Goal: Ask a question

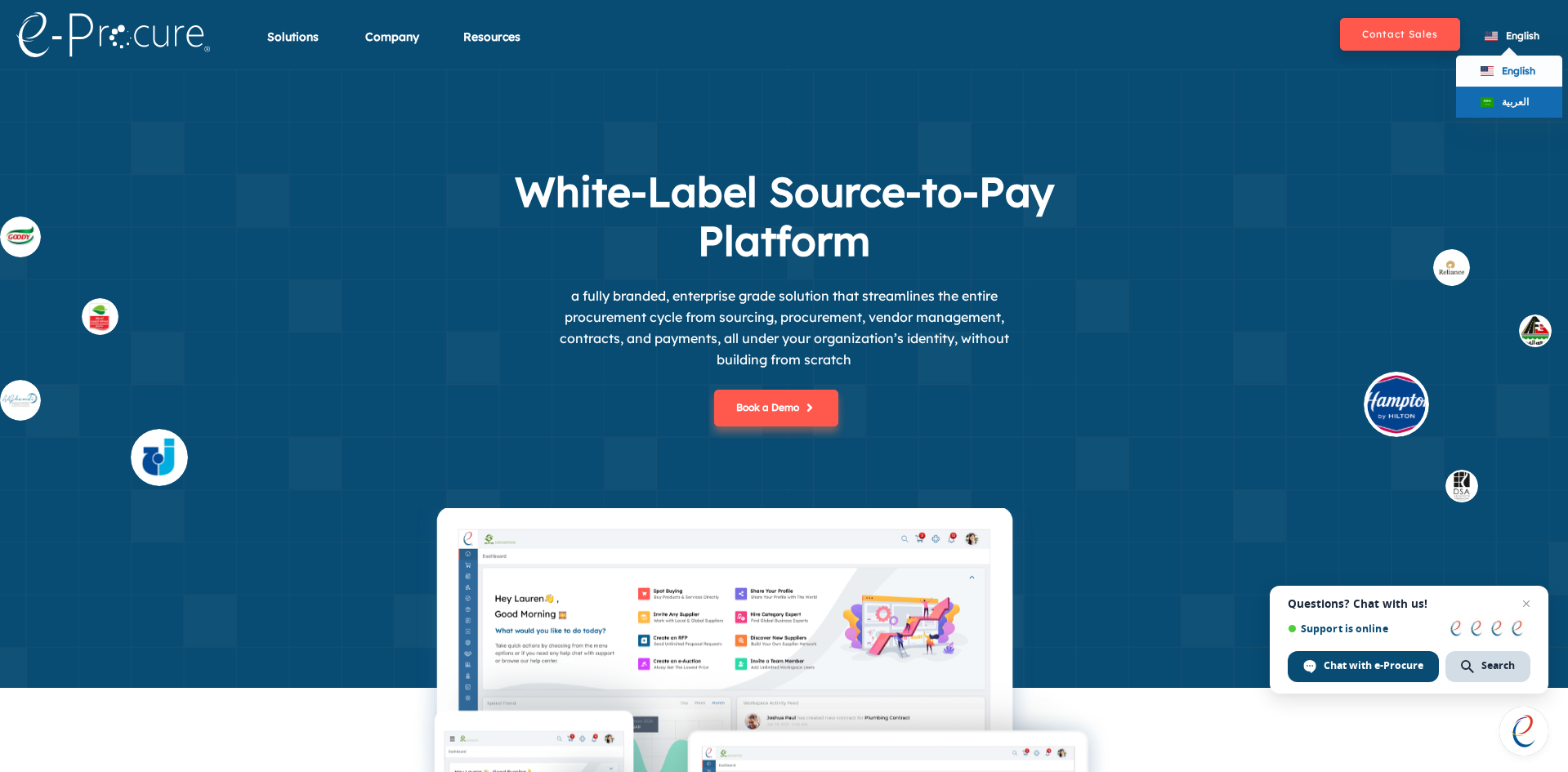
click at [1505, 99] on span "العربية" at bounding box center [1514, 102] width 27 height 12
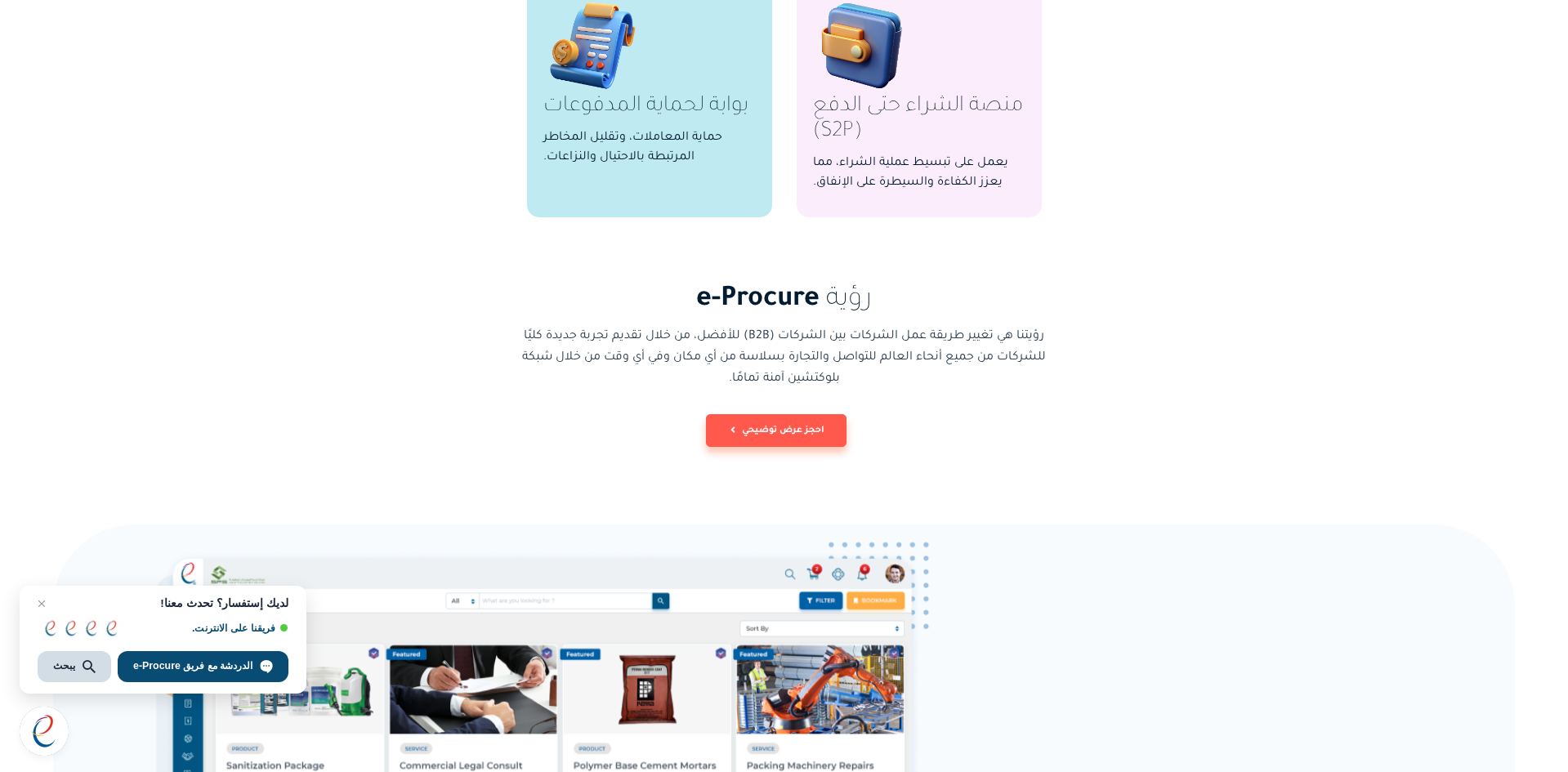
scroll to position [1390, 0]
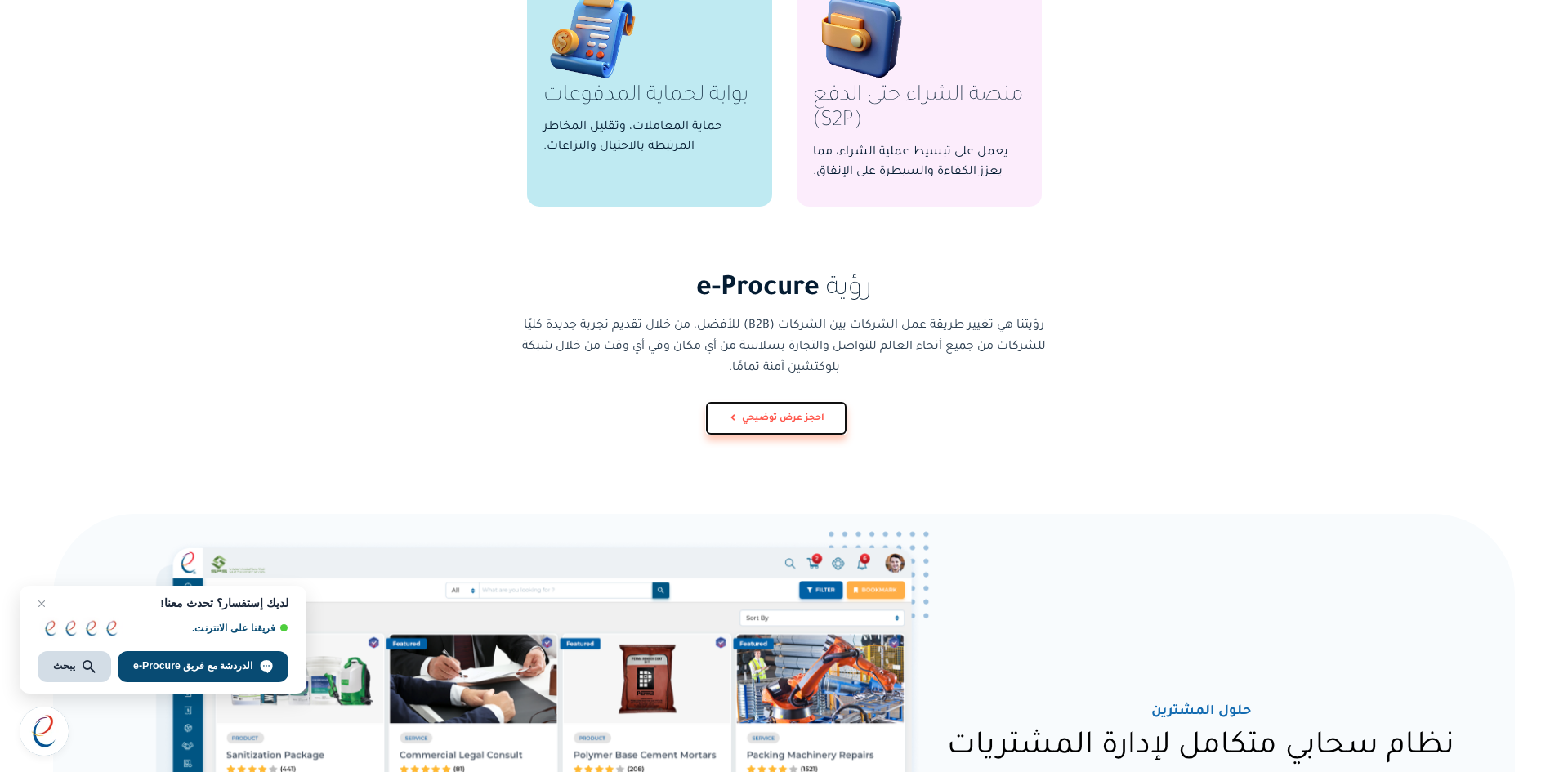
click at [780, 419] on button "احجز عرض توضيحي" at bounding box center [776, 419] width 141 height 33
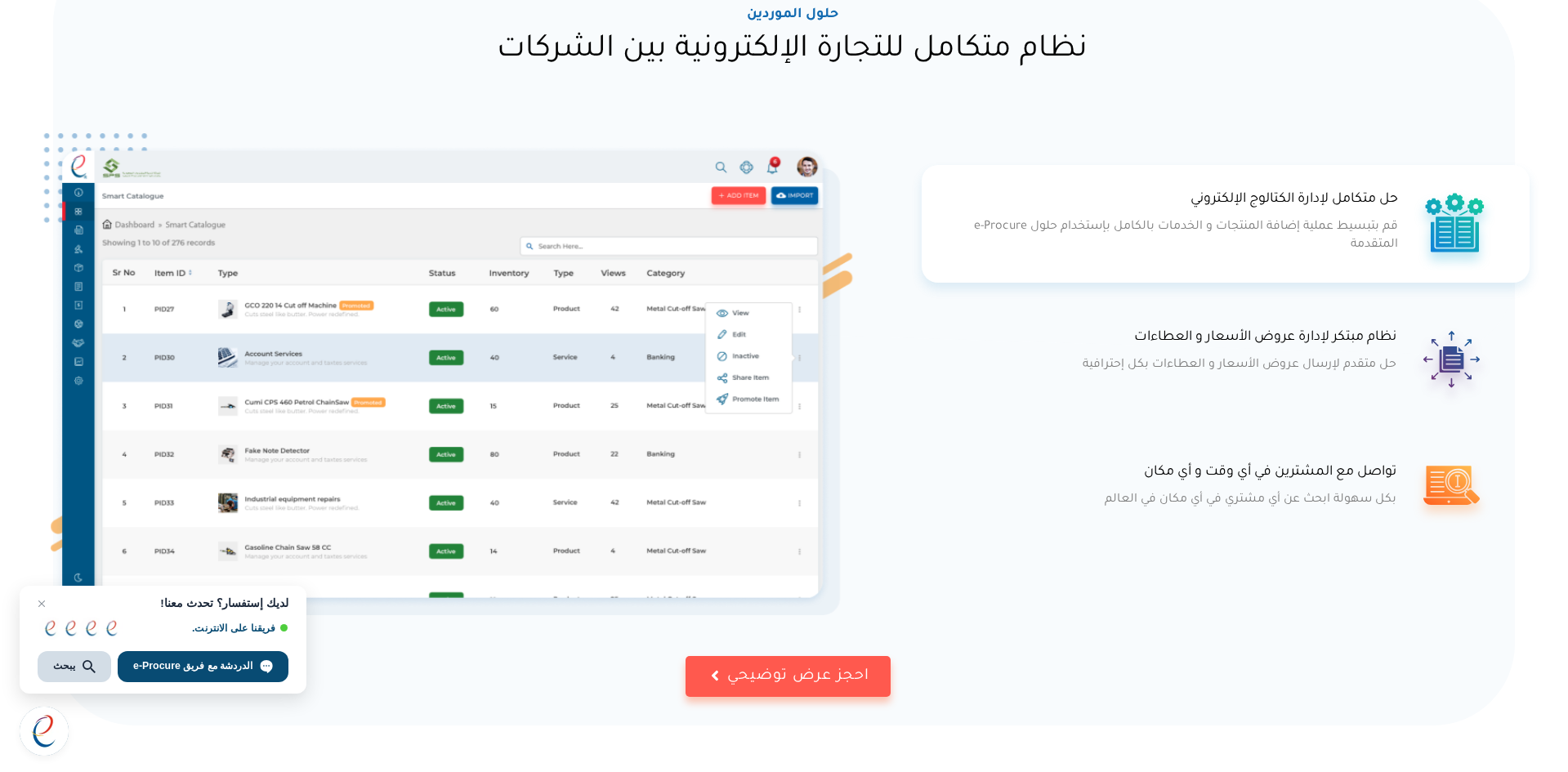
scroll to position [3106, 0]
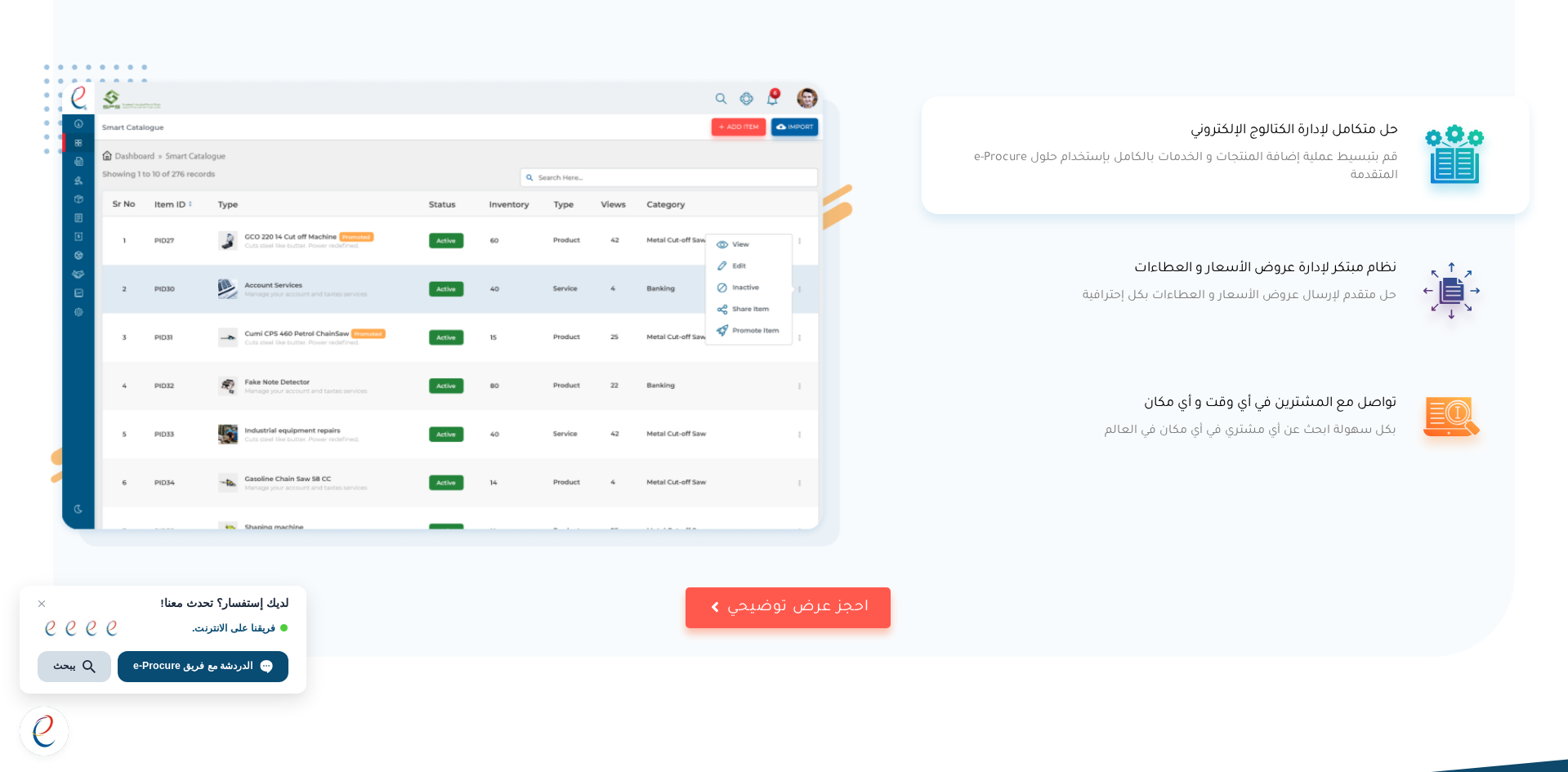
click at [774, 597] on button "احجز عرض توضيحي" at bounding box center [788, 609] width 205 height 41
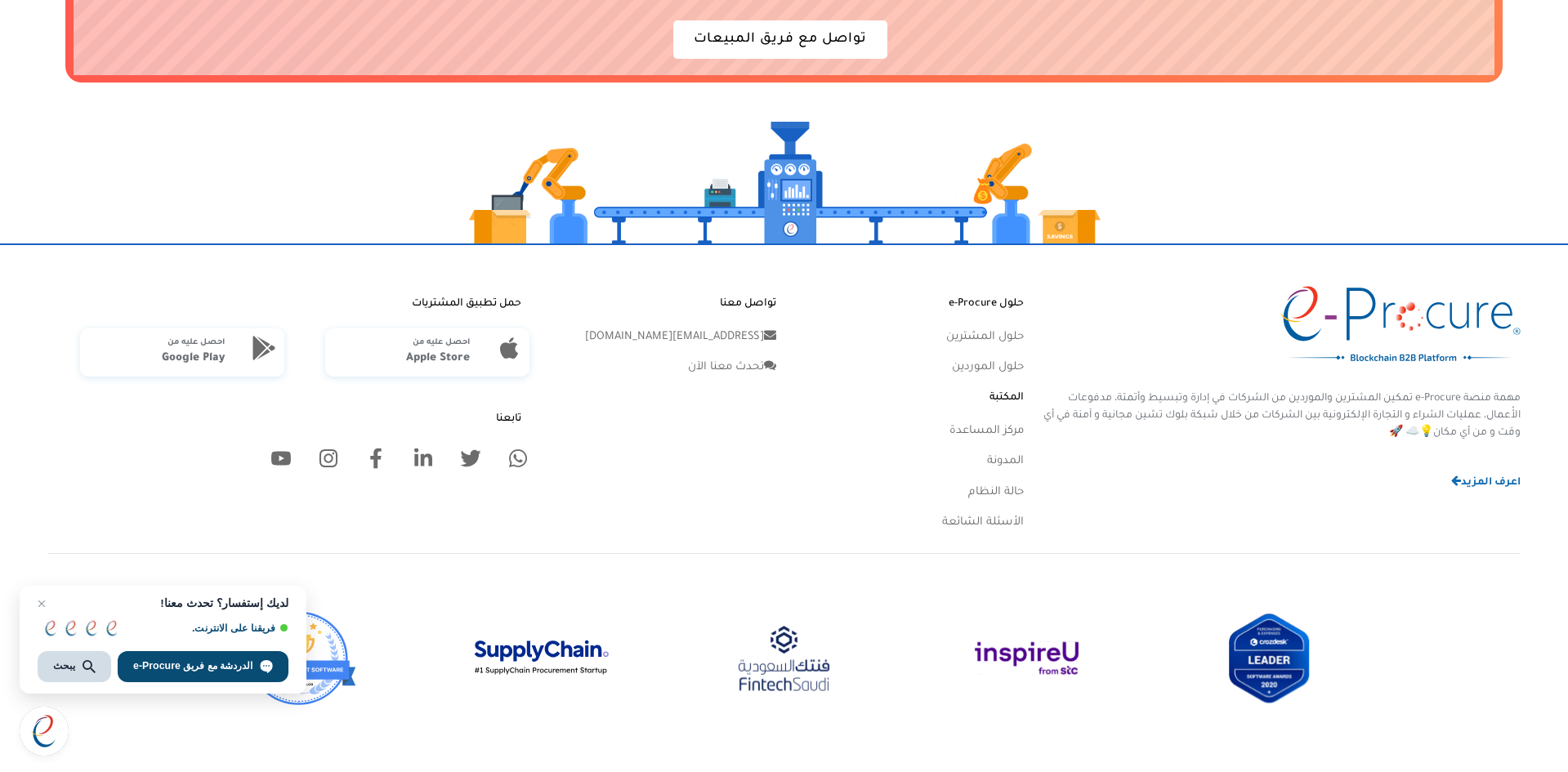
scroll to position [5061, 0]
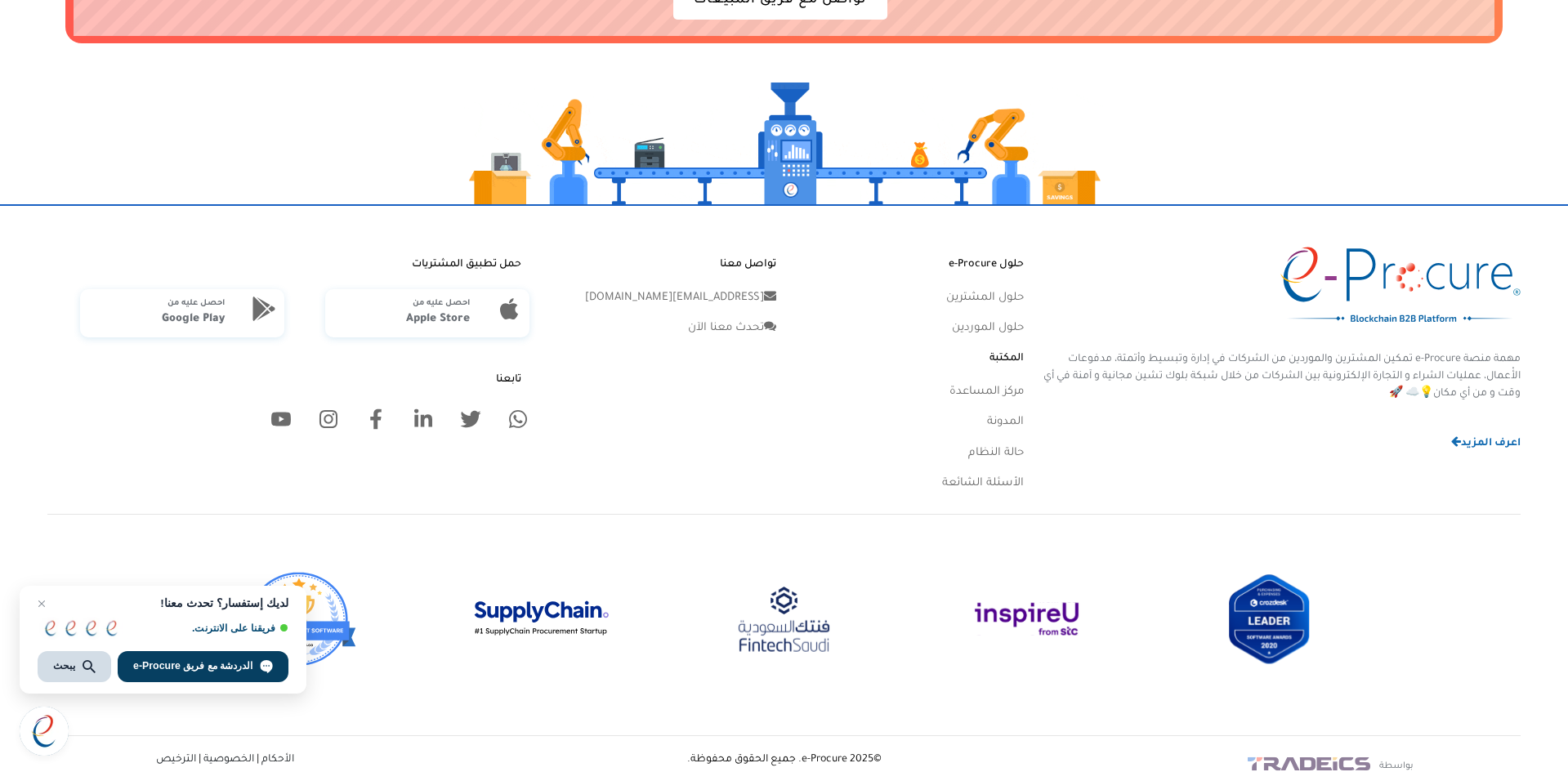
click at [252, 666] on span "الدردشة مع فريق e-Procure" at bounding box center [193, 666] width 120 height 14
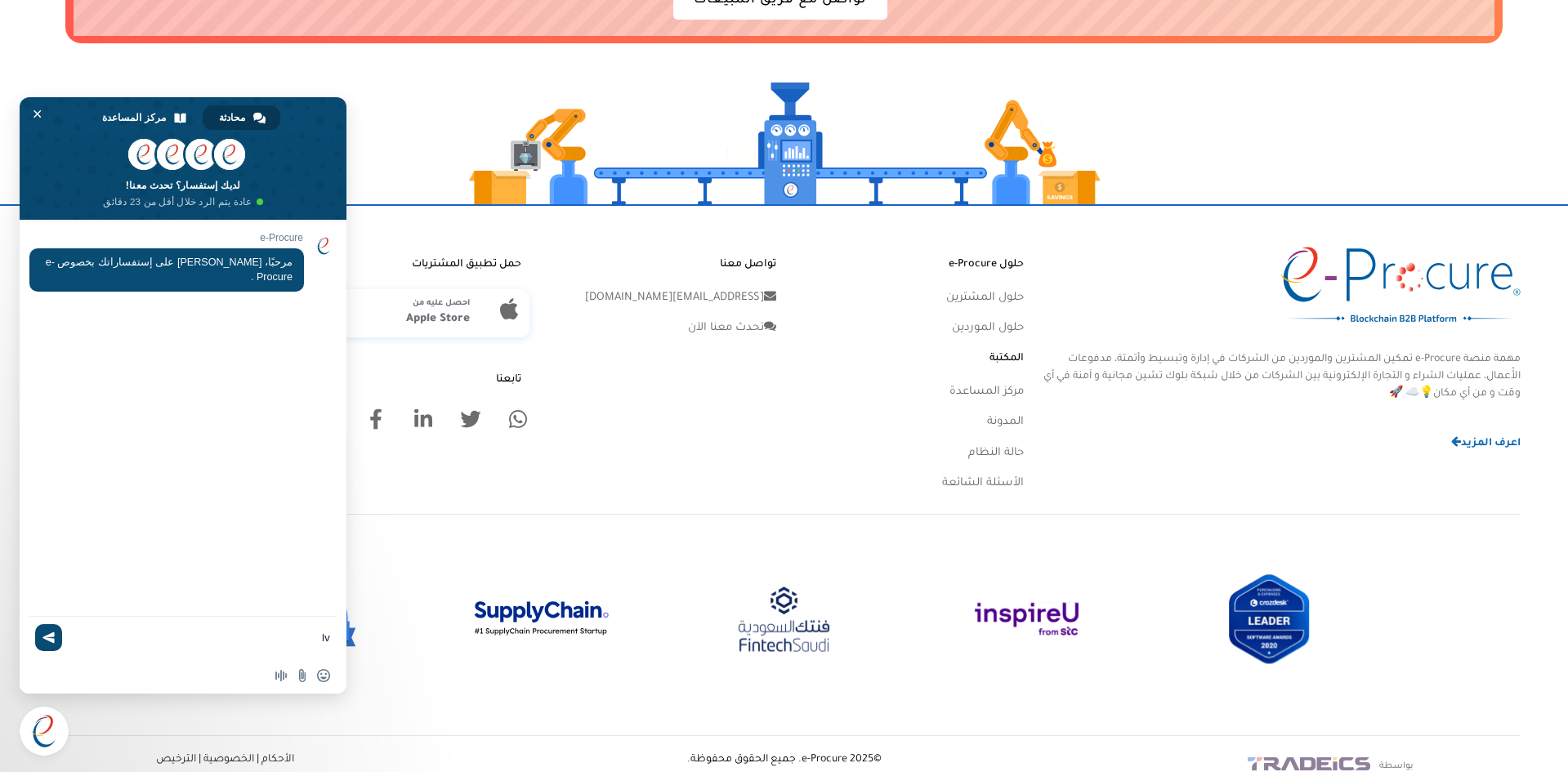
type textarea "l"
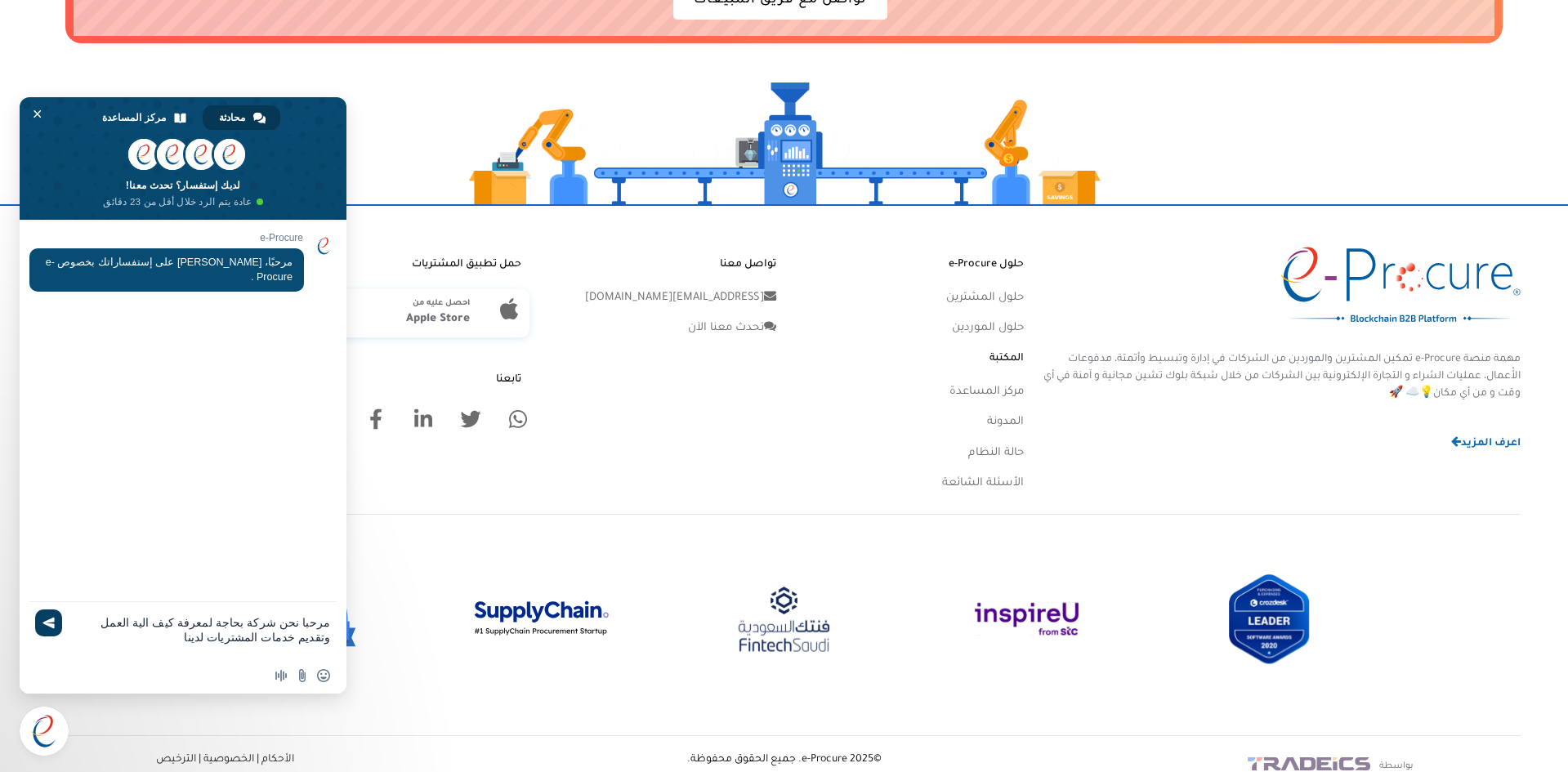
type textarea "مرحبا نحن شركة بحاجة لمعرفة كيف الية العمل وتقديم خدمات المشتريات لدينا"
click at [42, 620] on span "إرسال" at bounding box center [48, 623] width 27 height 27
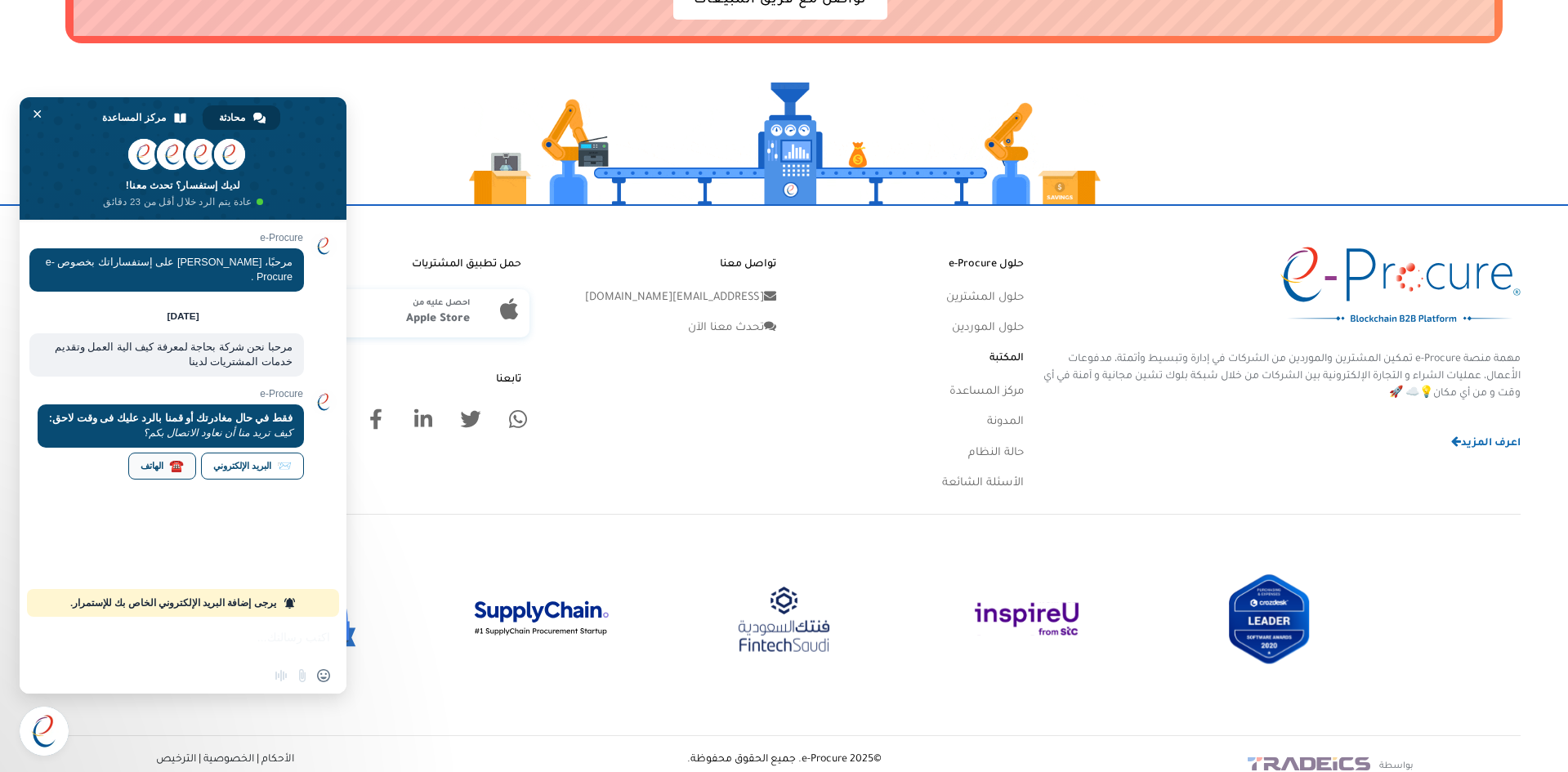
click at [136, 477] on link "☎️ الهاتف" at bounding box center [162, 466] width 68 height 27
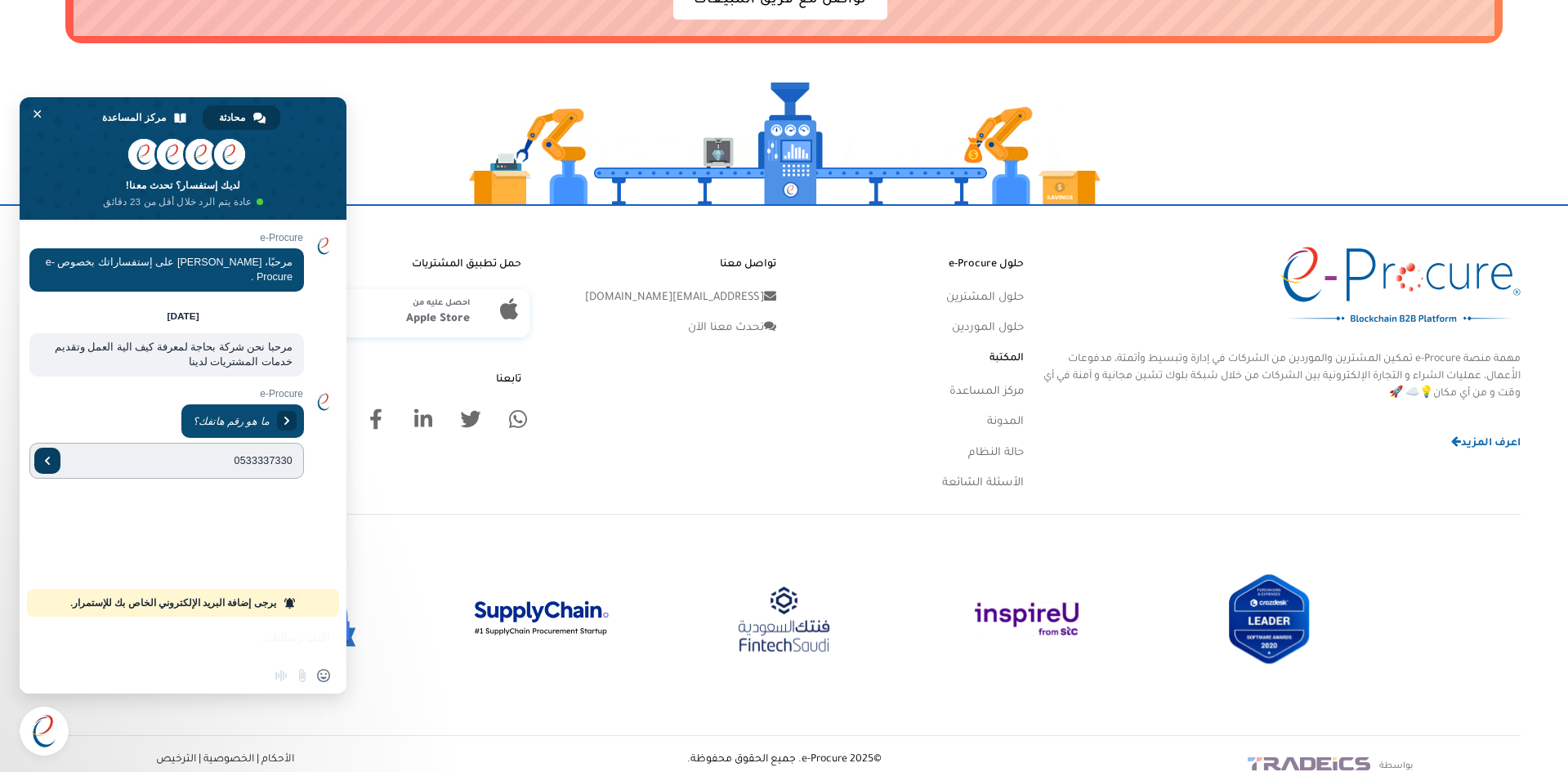
type input "0533337330"
click at [56, 448] on link "إرسال" at bounding box center [46, 461] width 26 height 26
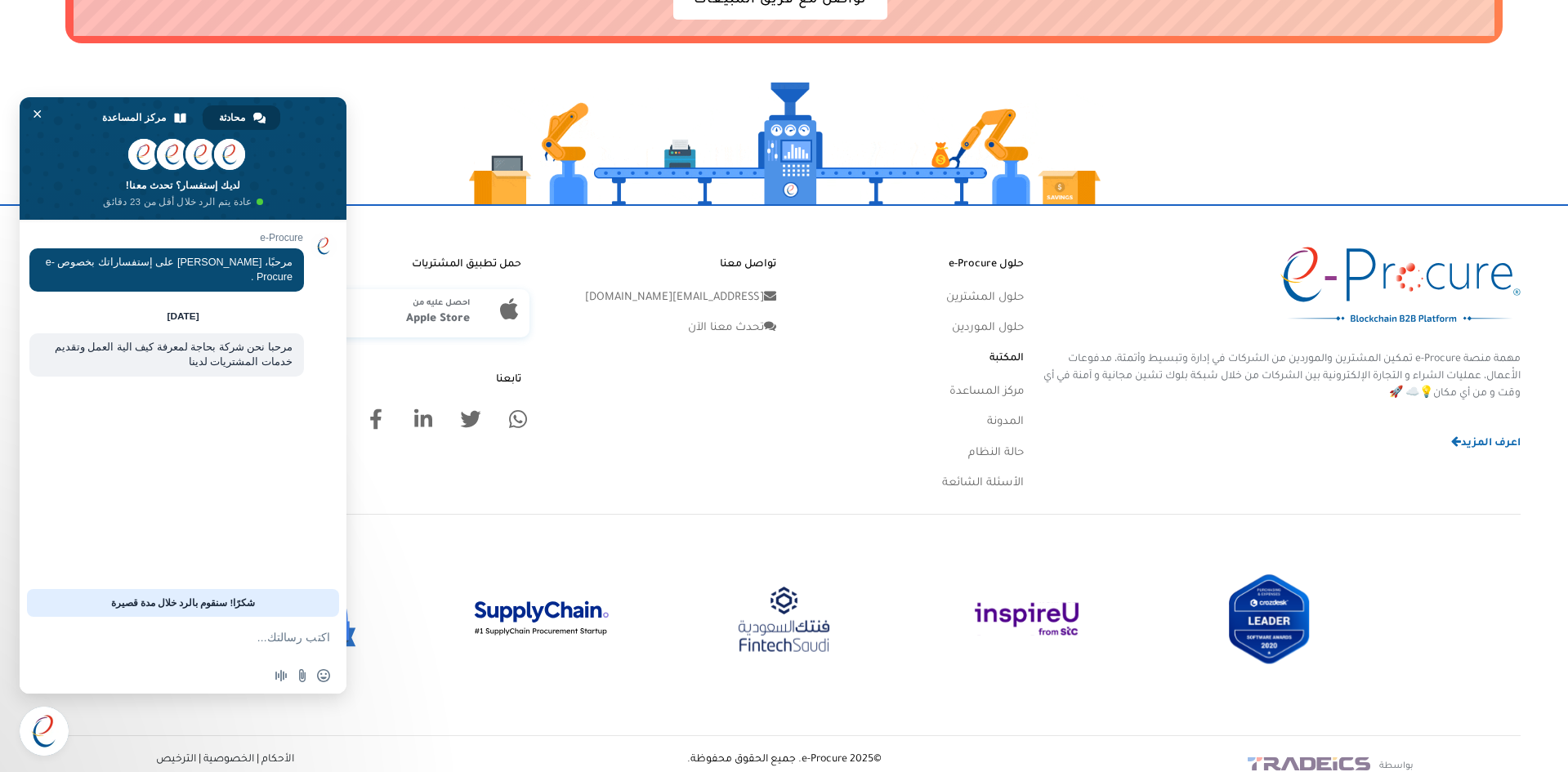
click at [1172, 564] on img at bounding box center [1269, 619] width 227 height 111
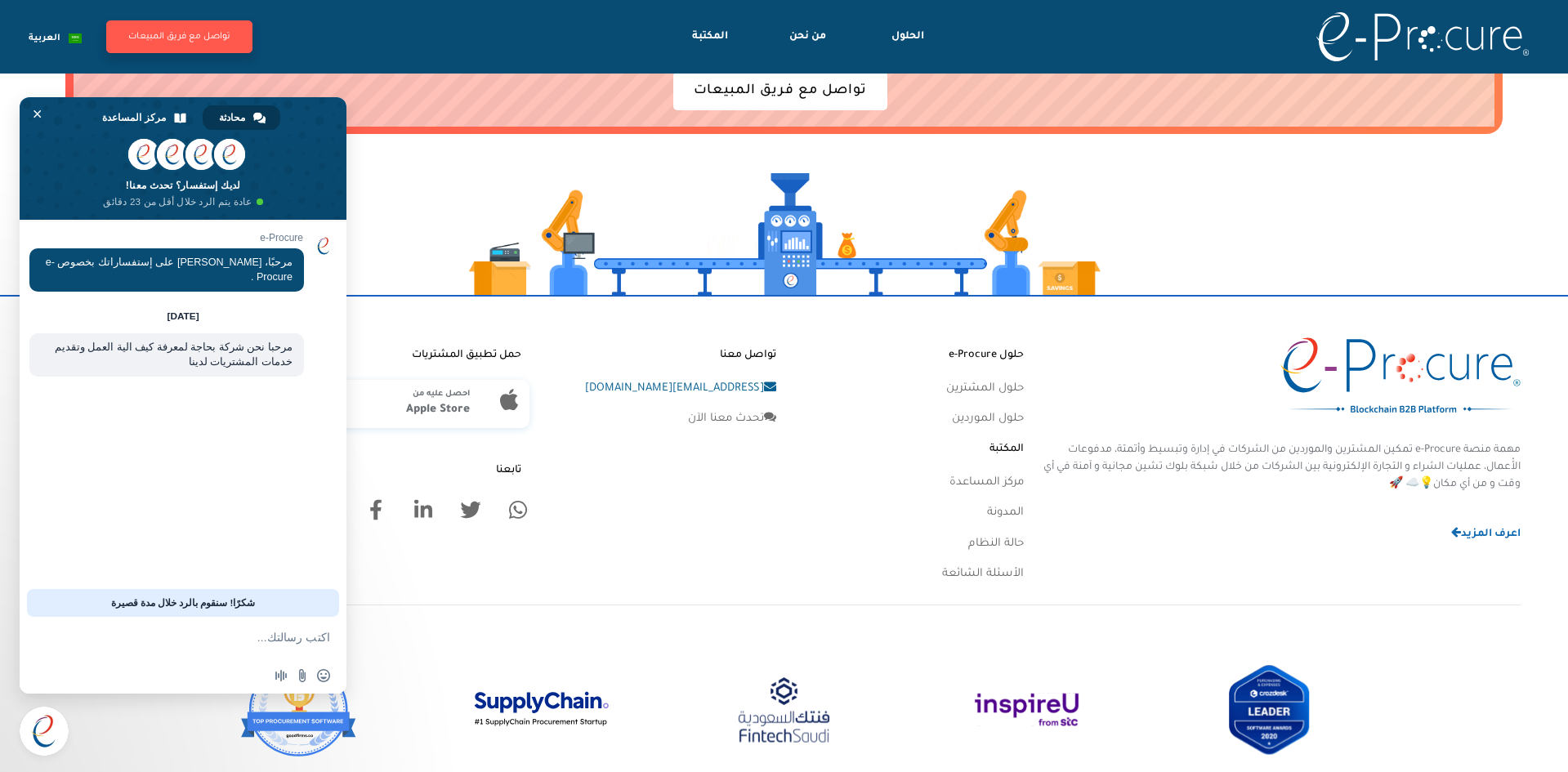
scroll to position [4825, 0]
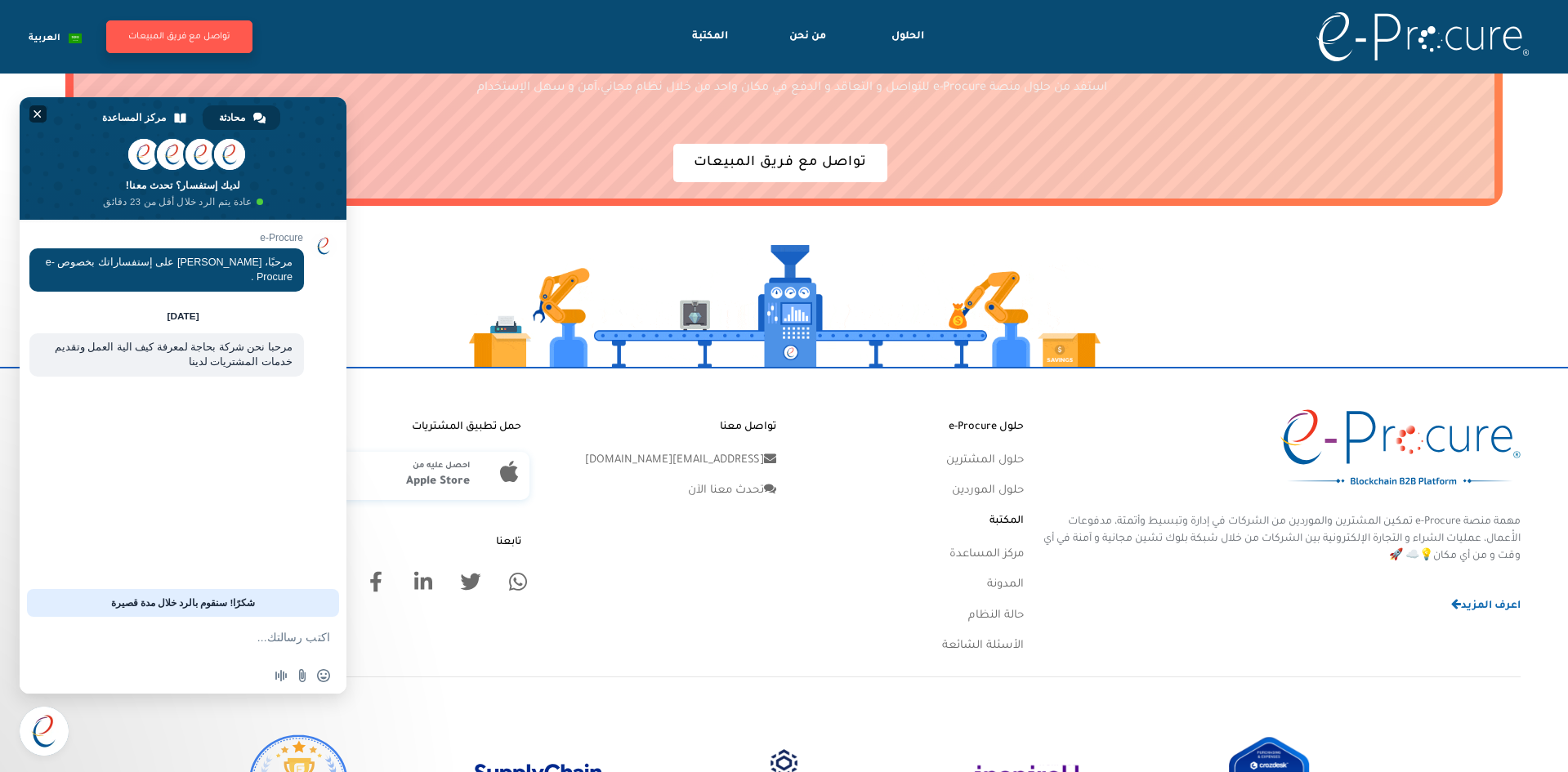
click at [44, 120] on span "إغلاق الدردشة" at bounding box center [37, 113] width 17 height 17
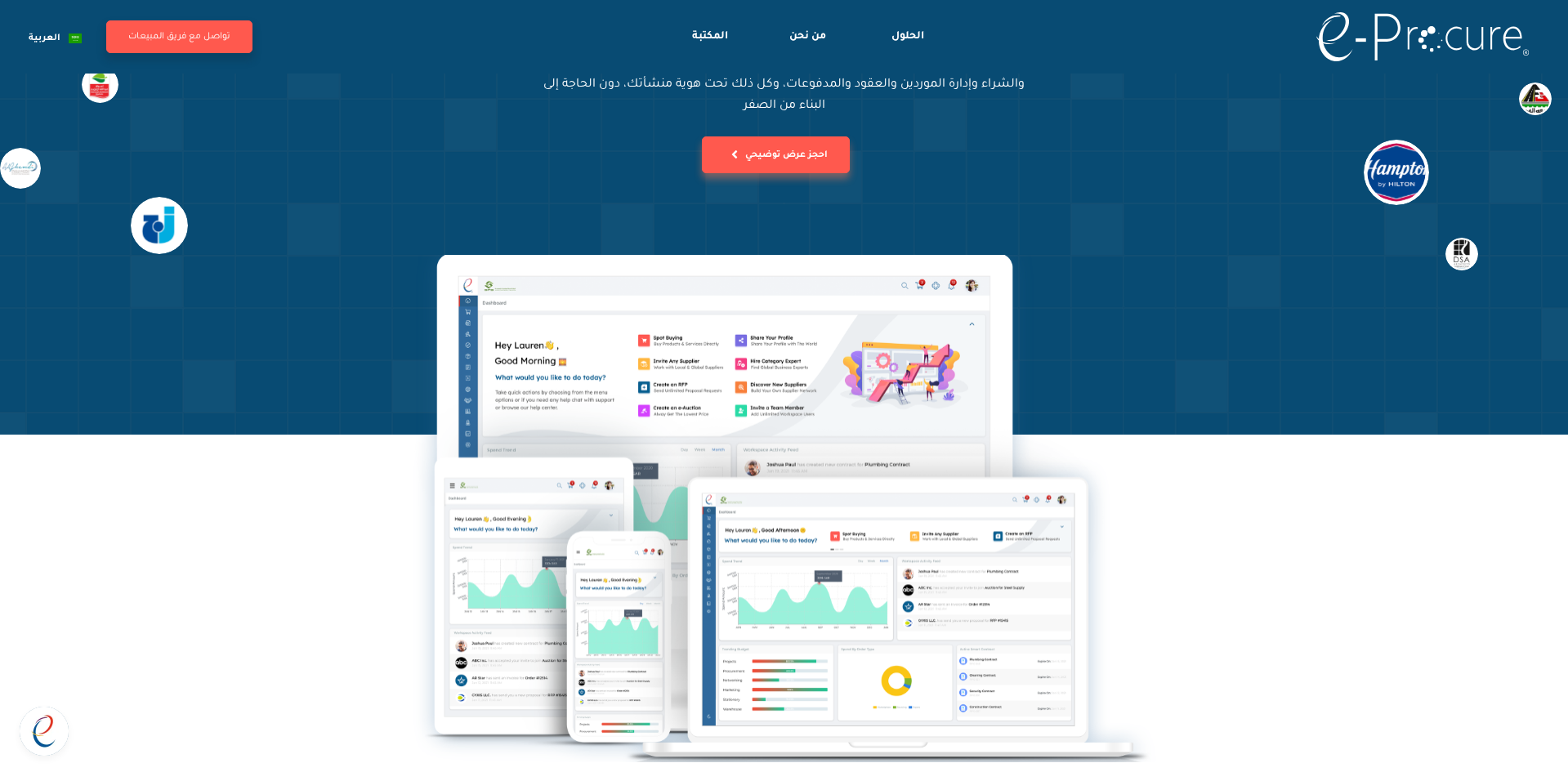
scroll to position [0, 0]
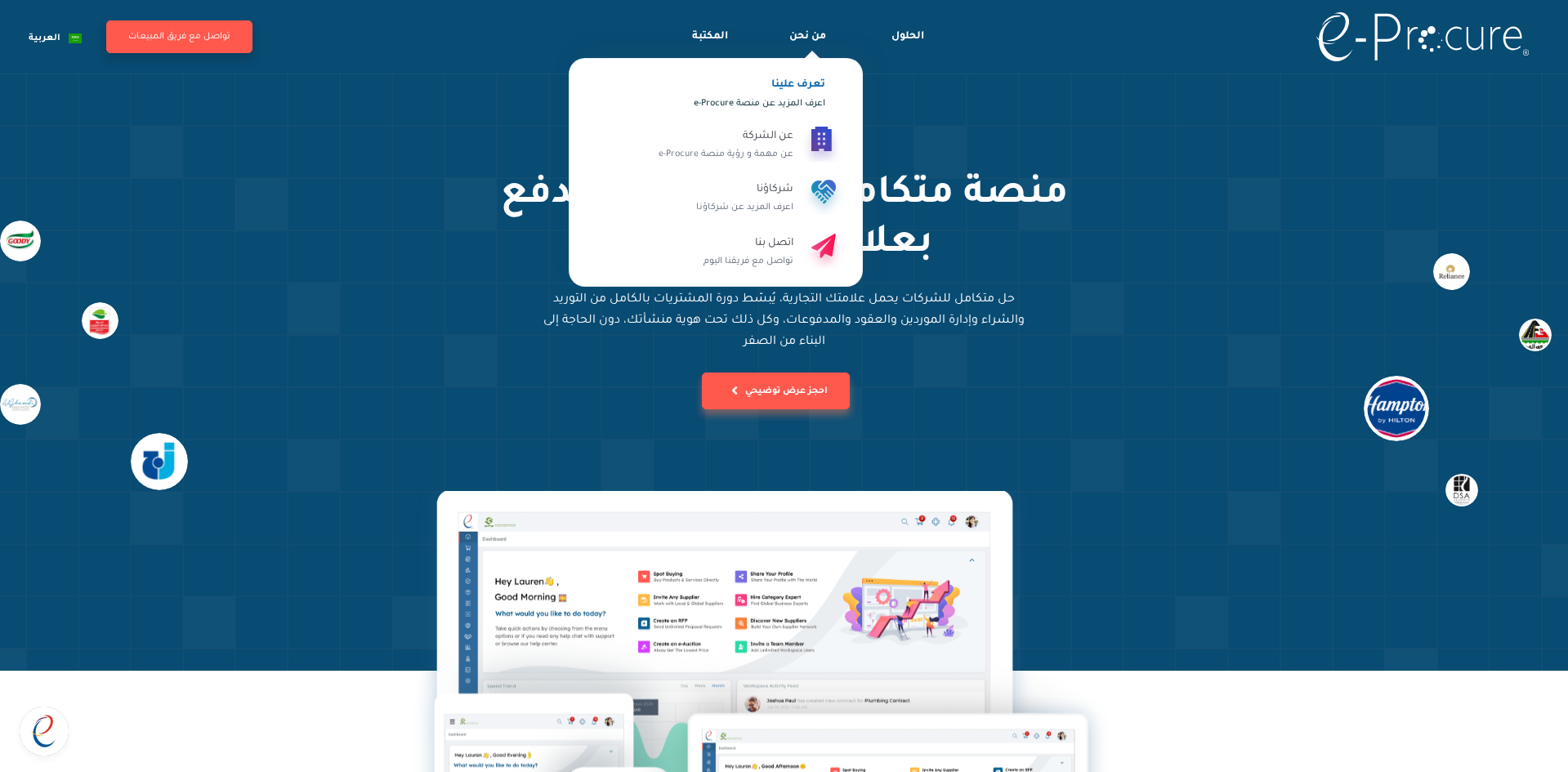
click at [804, 29] on div "من نحن" at bounding box center [777, 32] width 98 height 37
click at [783, 138] on div "عن الشركة" at bounding box center [725, 137] width 135 height 20
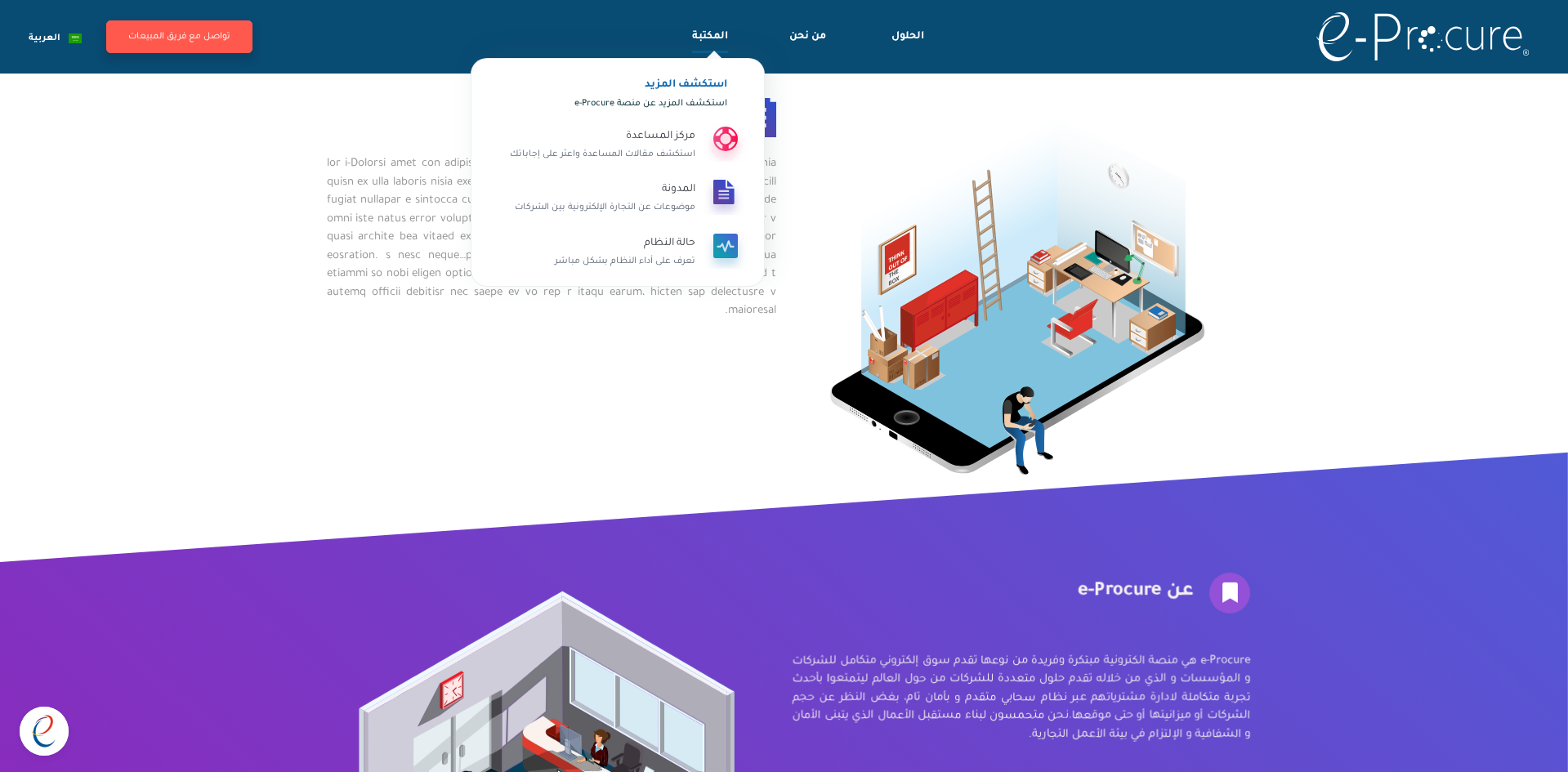
click at [713, 42] on div "المكتبة" at bounding box center [710, 46] width 36 height 37
click at [713, 35] on div "المكتبة" at bounding box center [710, 46] width 36 height 37
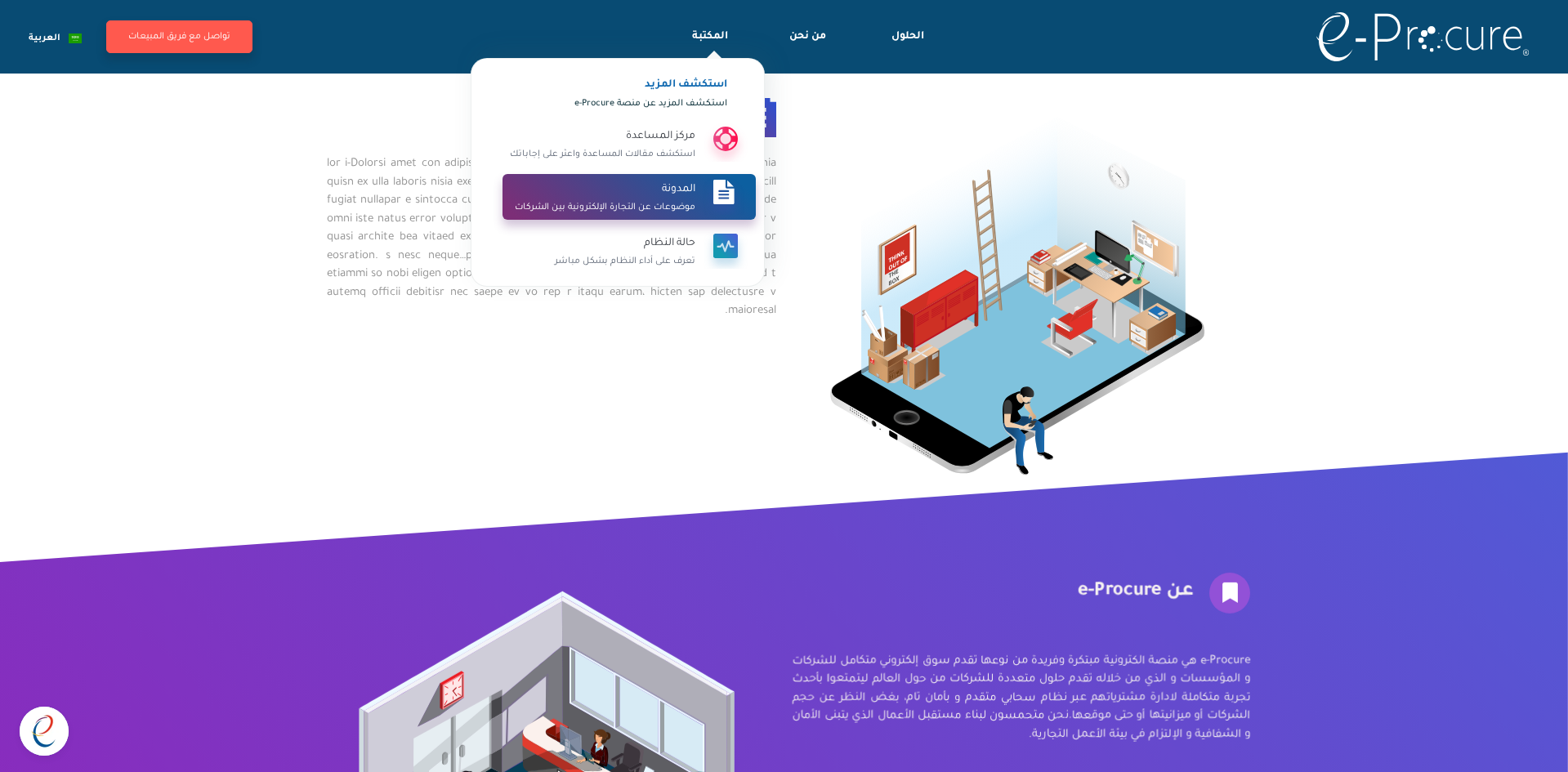
click at [683, 192] on div "المدونة" at bounding box center [605, 189] width 180 height 20
